Goal: Task Accomplishment & Management: Manage account settings

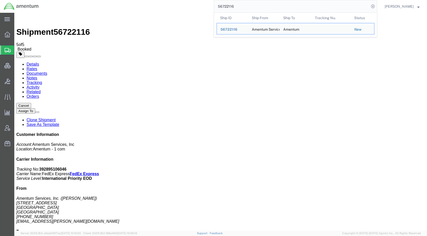
drag, startPoint x: 267, startPoint y: 20, endPoint x: 180, endPoint y: 14, distance: 86.5
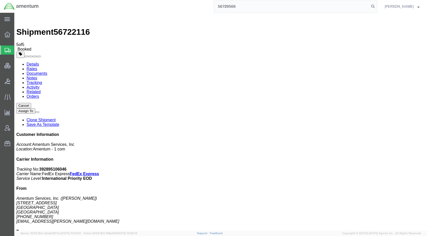
type input "56729566"
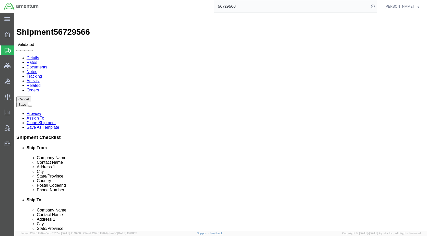
select select "49921"
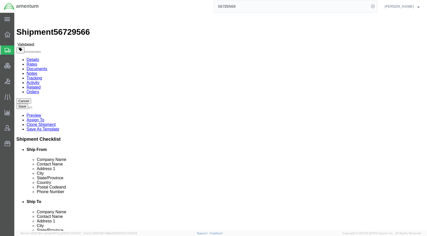
drag, startPoint x: 107, startPoint y: 34, endPoint x: 112, endPoint y: 38, distance: 6.0
click icon
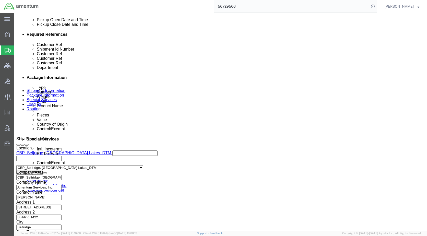
scroll to position [306, 0]
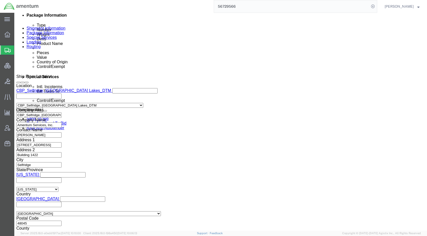
click button "Rate Shipment"
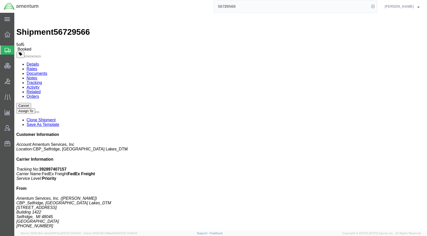
checkbox input "true"
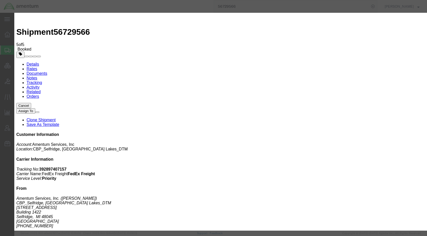
type input "[EMAIL_ADDRESS][PERSON_NAME][DOMAIN_NAME]"
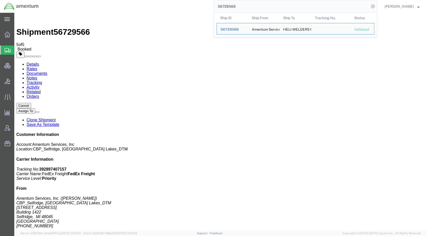
drag, startPoint x: 255, startPoint y: 8, endPoint x: 199, endPoint y: 11, distance: 55.3
click at [199, 11] on div "56729566 Ship ID Ship From Ship To Tracking Nu. Status Ship ID 56729566 Ship Fr…" at bounding box center [209, 6] width 335 height 13
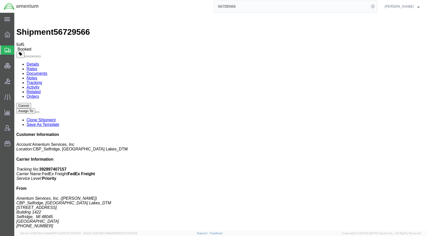
paste input "567294"
click at [376, 7] on icon at bounding box center [372, 6] width 7 height 7
type input "56729466"
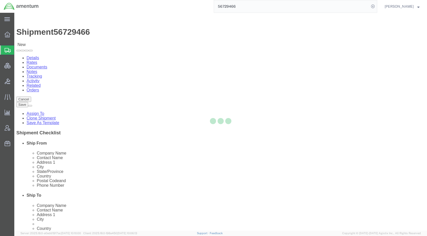
select select "49917"
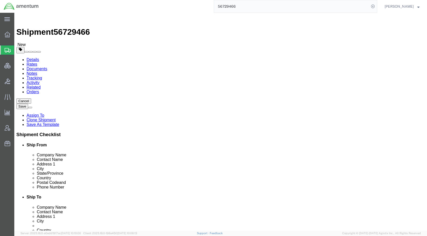
click icon
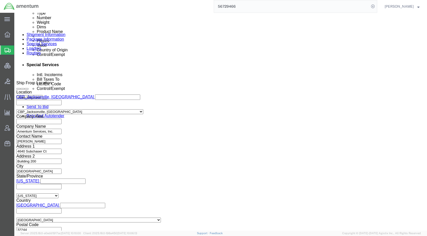
scroll to position [230, 0]
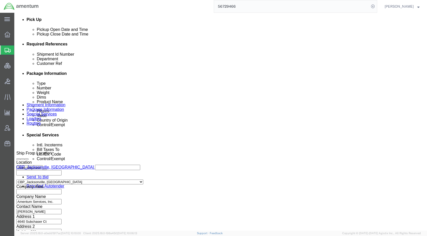
click link "Assign To"
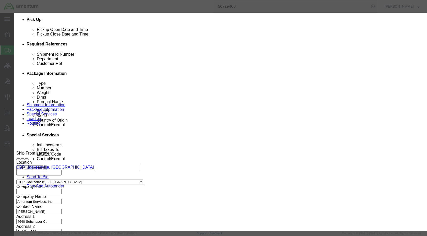
select select "107"
select select "134905"
click textarea "Message"
type textarea "Please provide an EEI filing for this shipment moving via FedEx. Thank you."
click button "Assign"
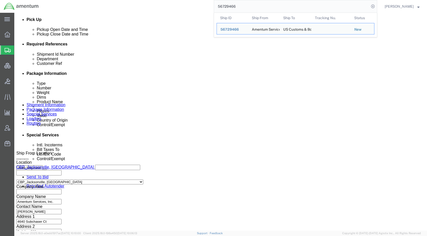
drag, startPoint x: 258, startPoint y: 8, endPoint x: 210, endPoint y: 11, distance: 47.9
click at [199, 12] on div "56729466 Ship ID Ship From Ship To Tracking Nu. Status Ship ID 56729466 Ship Fr…" at bounding box center [209, 6] width 335 height 13
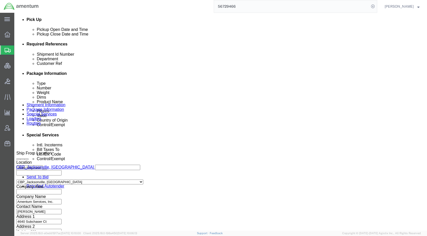
paste input "30345"
type input "56730345"
click at [376, 6] on icon at bounding box center [372, 6] width 7 height 7
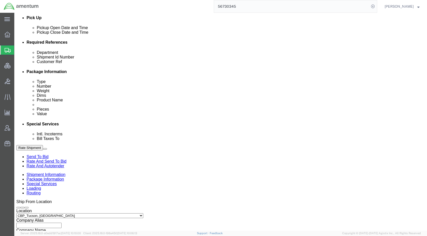
select select "49949"
select select "49933"
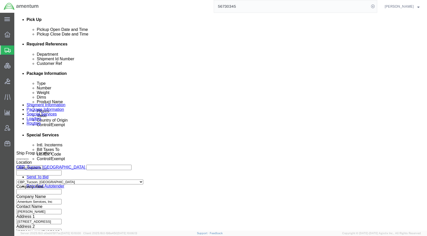
click icon
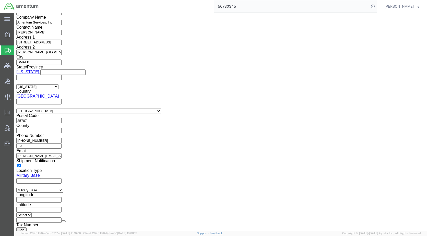
scroll to position [409, 0]
click link "Assign To"
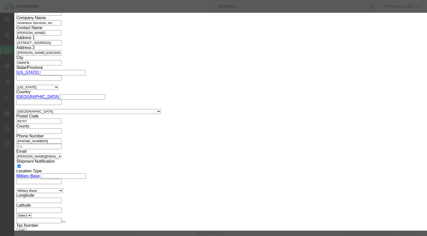
select select "107"
select select "134905"
click textarea "Message"
type textarea "Please provide an EEI filing for this shipment moving via FedEx. Thank you."
click button "Assign"
